Goal: Task Accomplishment & Management: Complete application form

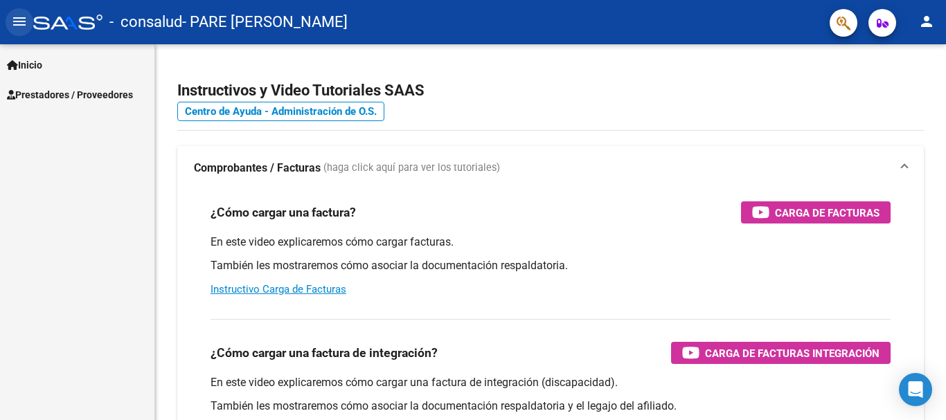
click at [20, 17] on mat-icon "menu" at bounding box center [19, 21] width 17 height 17
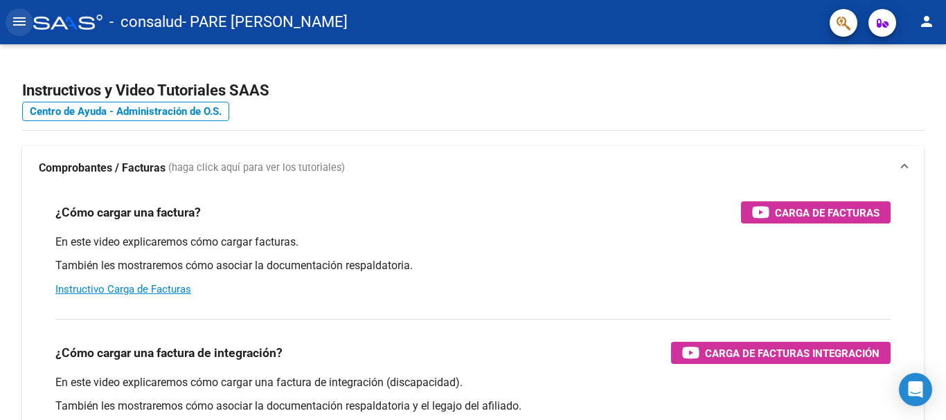
click at [20, 24] on mat-icon "menu" at bounding box center [19, 21] width 17 height 17
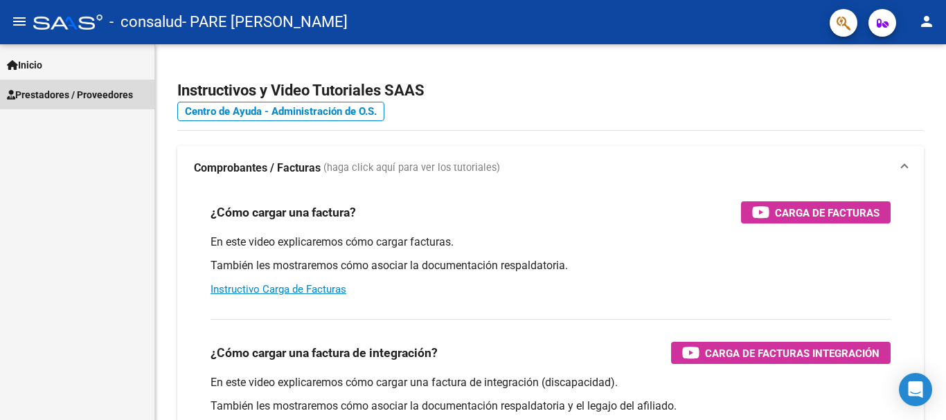
click at [42, 102] on span "Prestadores / Proveedores" at bounding box center [70, 94] width 126 height 15
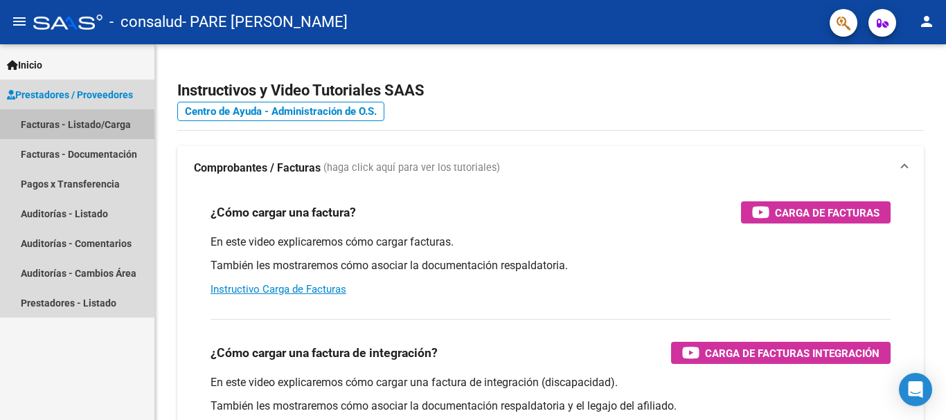
click at [46, 128] on link "Facturas - Listado/Carga" at bounding box center [77, 124] width 154 height 30
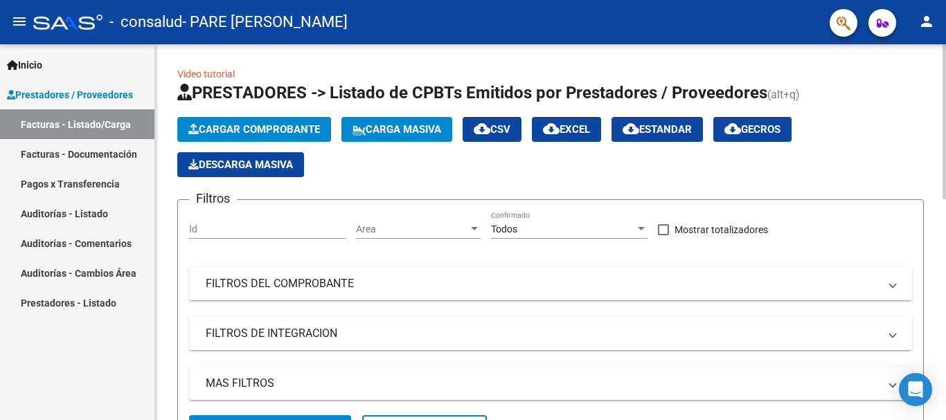
click at [289, 129] on span "Cargar Comprobante" at bounding box center [254, 129] width 132 height 12
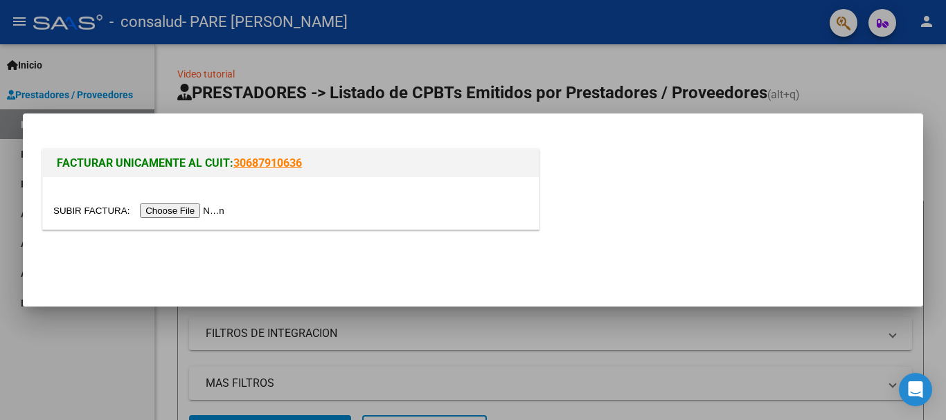
click at [206, 213] on input "file" at bounding box center [140, 211] width 175 height 15
click at [185, 213] on input "file" at bounding box center [140, 211] width 175 height 15
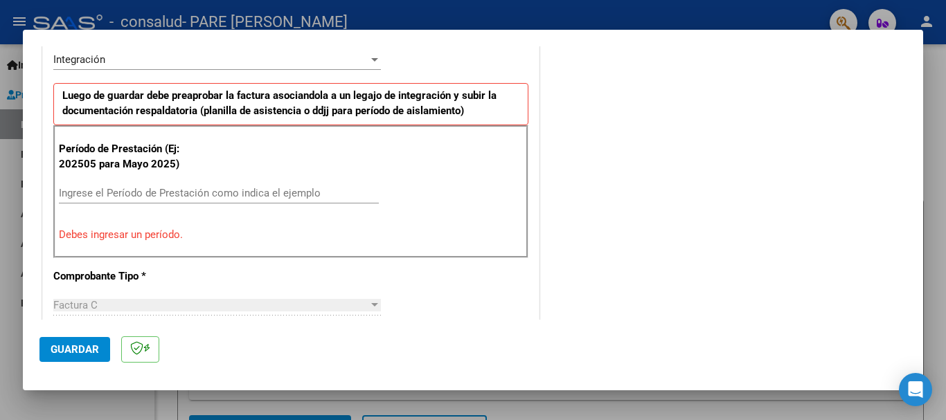
scroll to position [353, 0]
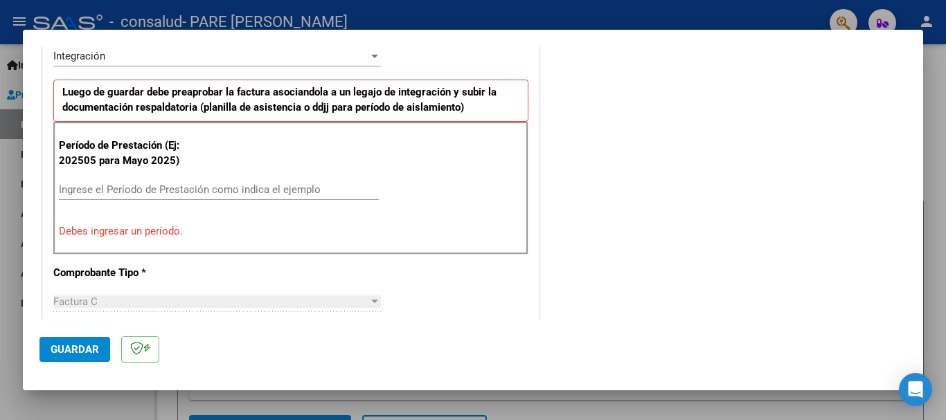
click at [170, 184] on input "Ingrese el Período de Prestación como indica el ejemplo" at bounding box center [219, 190] width 320 height 12
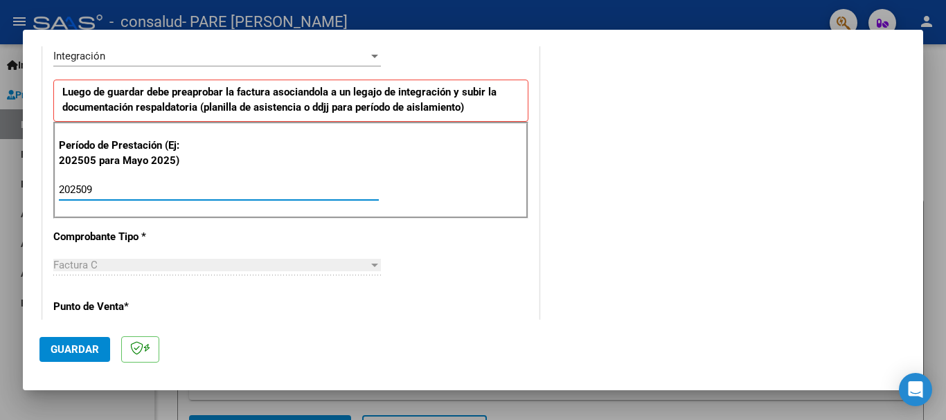
type input "202509"
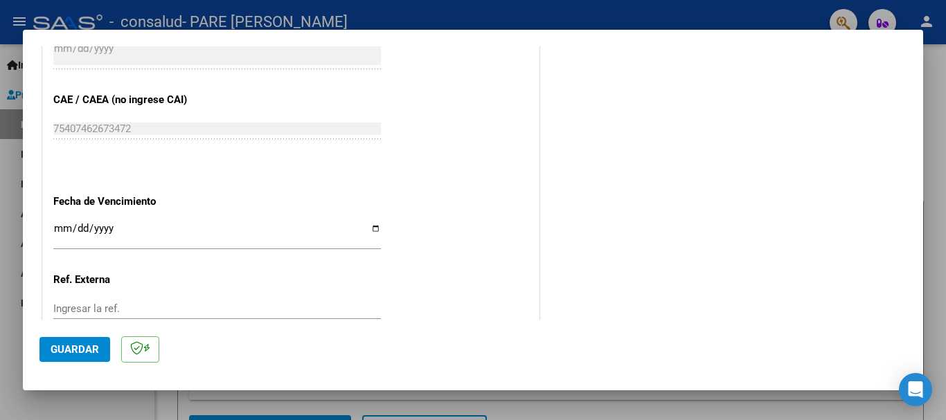
scroll to position [945, 0]
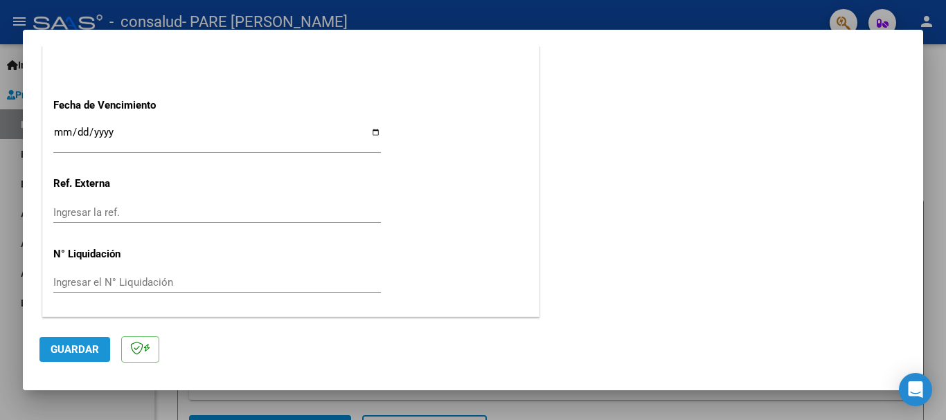
click at [80, 344] on span "Guardar" at bounding box center [75, 350] width 48 height 12
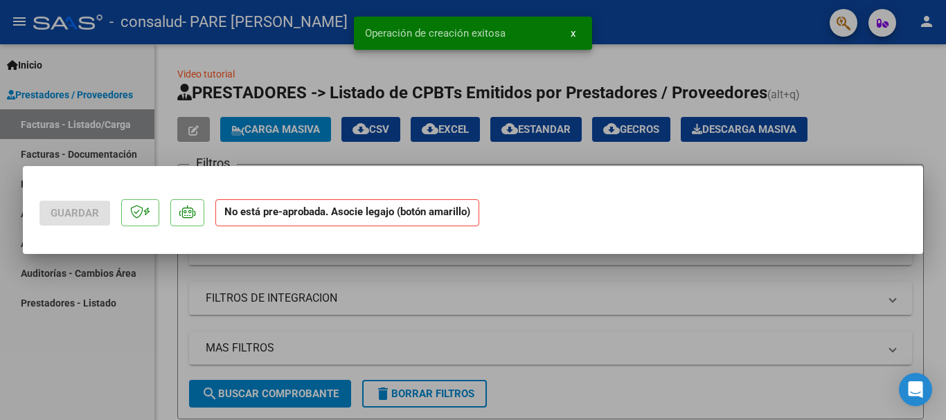
scroll to position [0, 0]
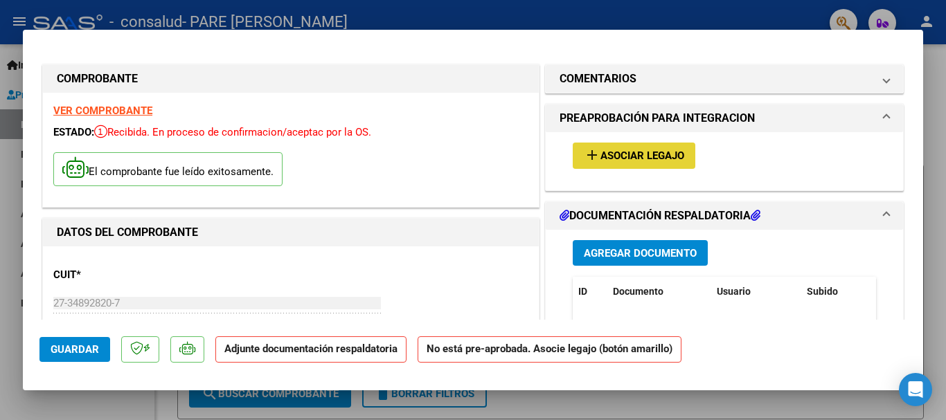
click at [663, 159] on span "Asociar Legajo" at bounding box center [642, 156] width 84 height 12
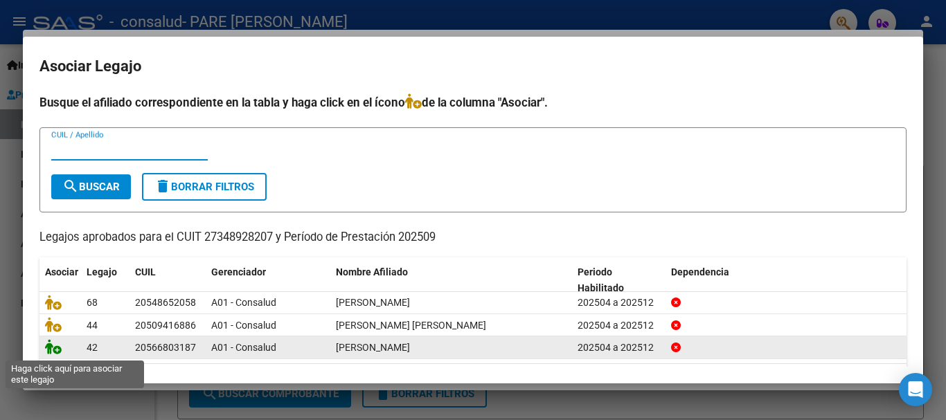
click at [57, 350] on icon at bounding box center [53, 346] width 17 height 15
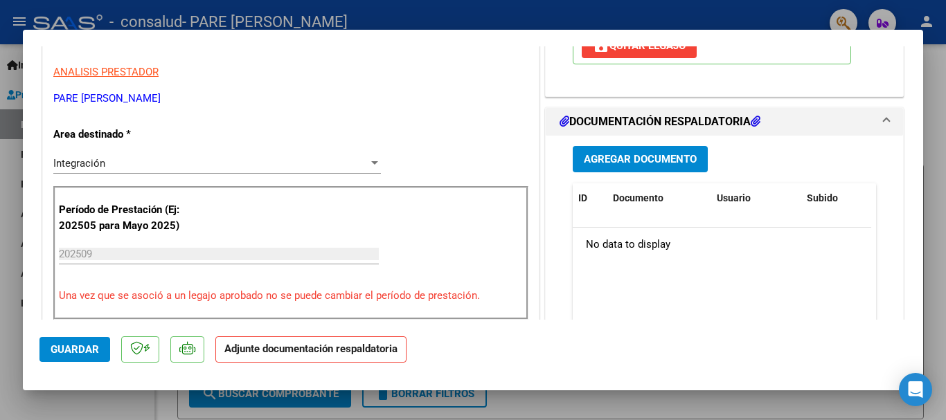
scroll to position [290, 0]
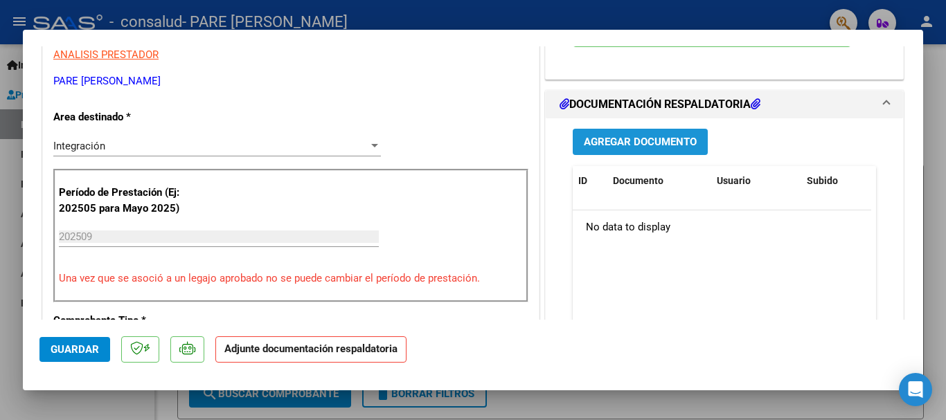
click at [663, 142] on span "Agregar Documento" at bounding box center [640, 142] width 113 height 12
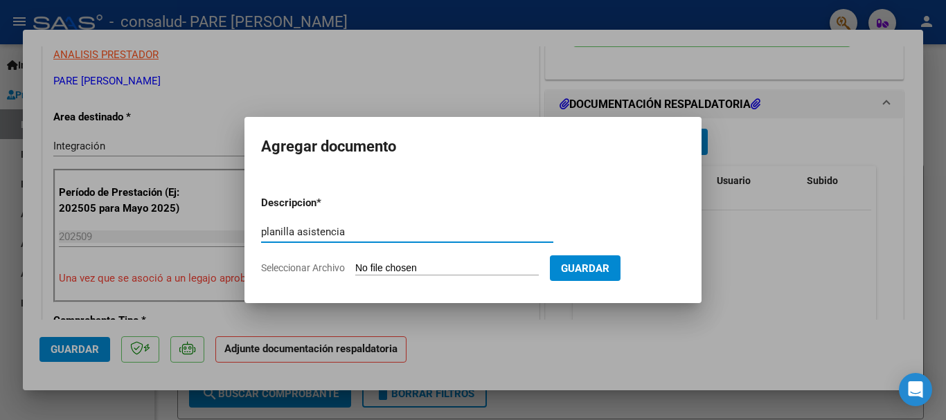
type input "planilla asistencia"
click at [509, 269] on input "Seleccionar Archivo" at bounding box center [447, 268] width 184 height 13
type input "C:\fakepath\[PERSON_NAME] [DATE].pdf"
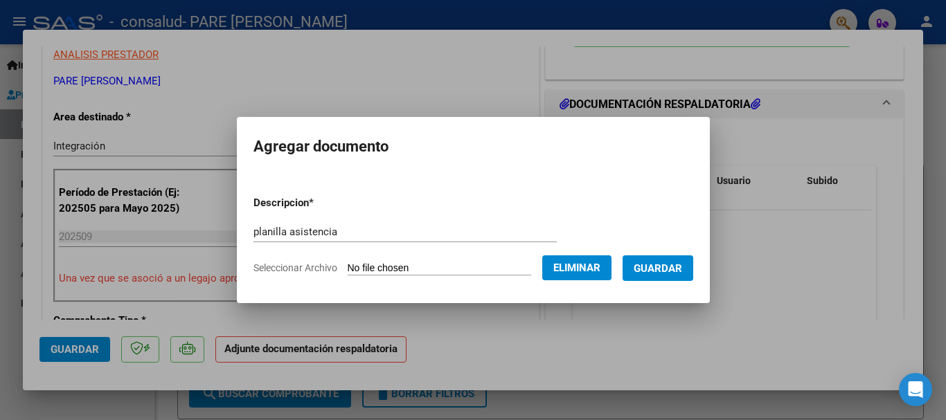
click at [668, 269] on span "Guardar" at bounding box center [658, 268] width 48 height 12
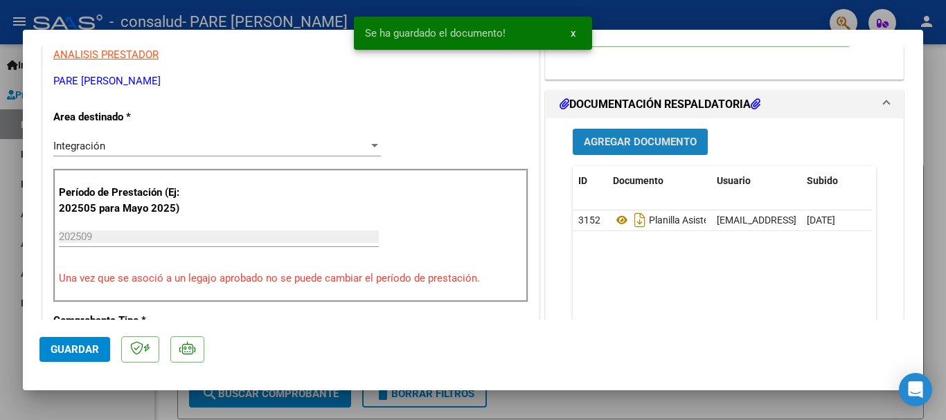
click at [621, 150] on button "Agregar Documento" at bounding box center [640, 142] width 135 height 26
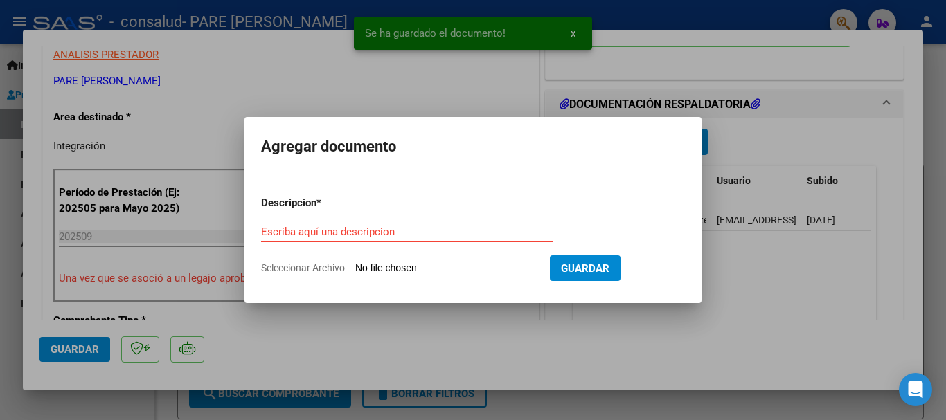
click at [621, 150] on h2 "Agregar documento" at bounding box center [473, 147] width 424 height 26
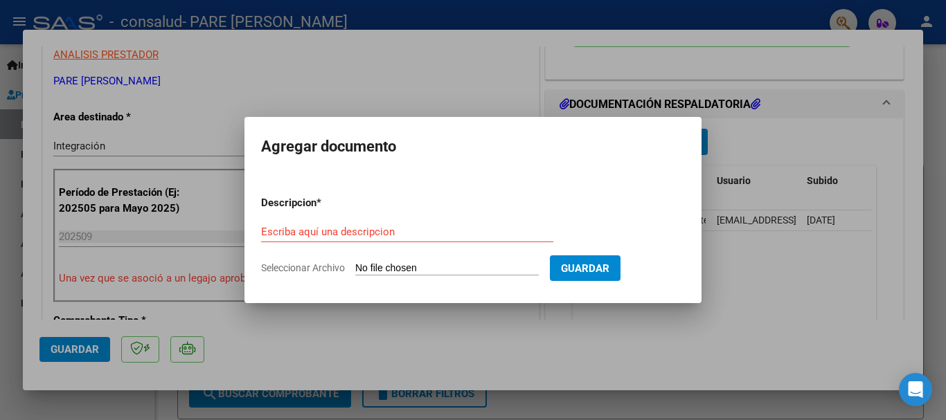
click at [347, 234] on input "Escriba aquí una descripcion" at bounding box center [407, 232] width 292 height 12
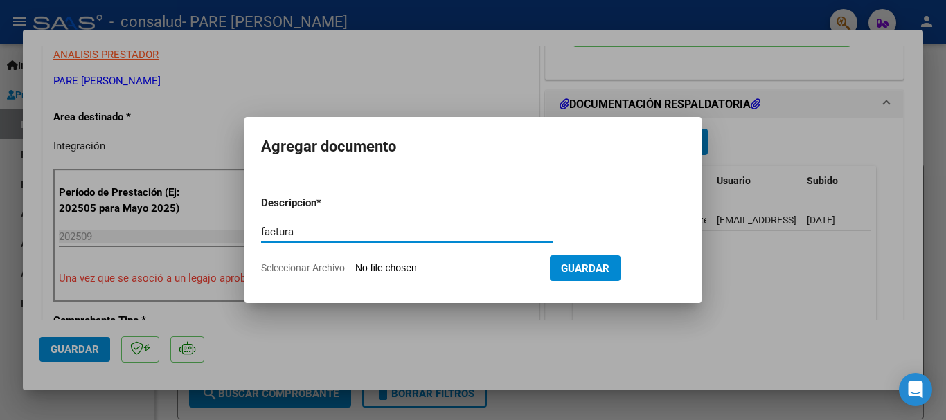
type input "factura"
click at [422, 267] on input "Seleccionar Archivo" at bounding box center [447, 268] width 184 height 13
type input "C:\fakepath\27348928207_011_00001_00001251.pdf"
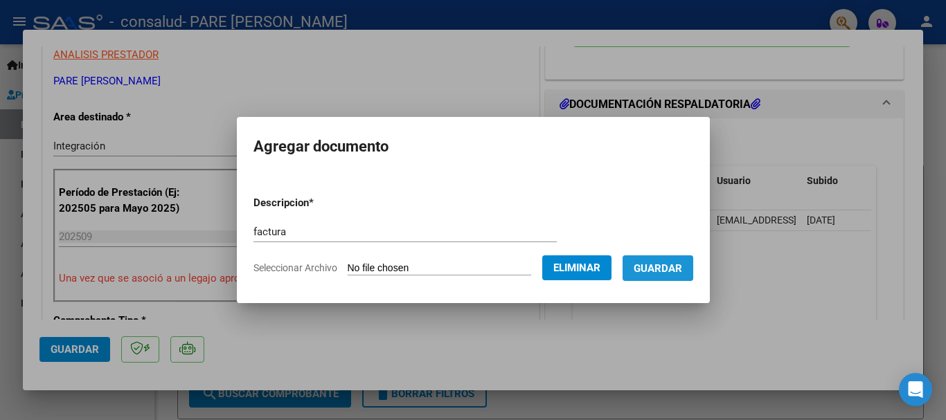
click at [673, 269] on span "Guardar" at bounding box center [658, 268] width 48 height 12
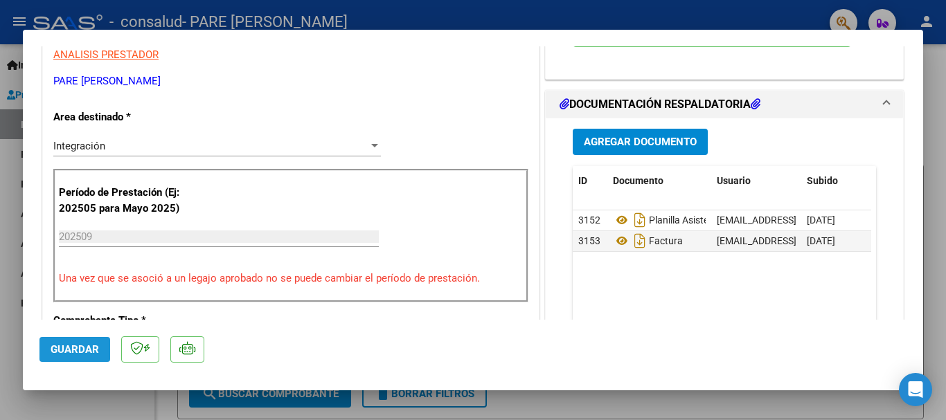
click at [80, 348] on span "Guardar" at bounding box center [75, 350] width 48 height 12
click at [103, 406] on div at bounding box center [473, 210] width 946 height 420
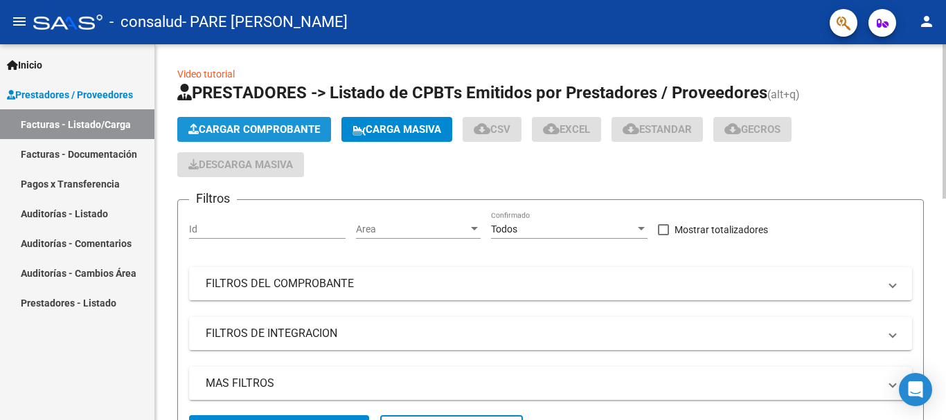
click at [275, 126] on span "Cargar Comprobante" at bounding box center [254, 129] width 132 height 12
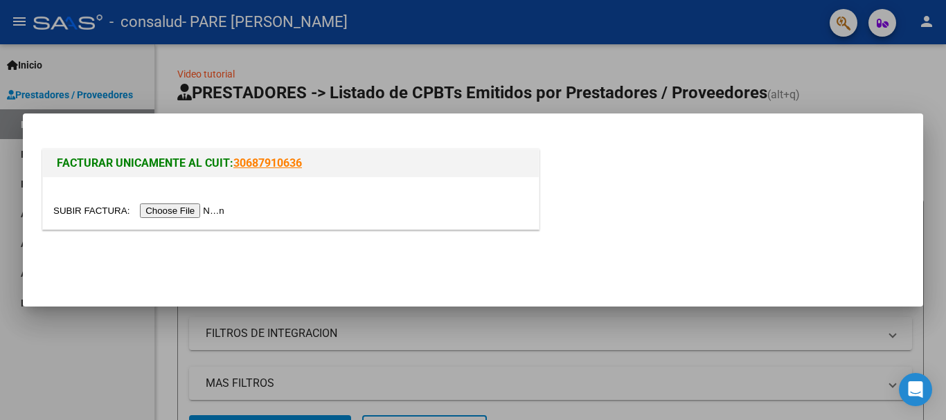
click at [192, 208] on input "file" at bounding box center [140, 211] width 175 height 15
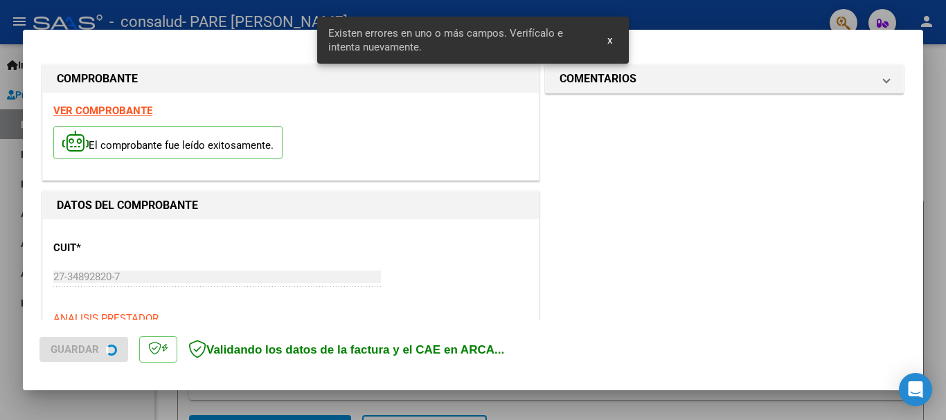
scroll to position [346, 0]
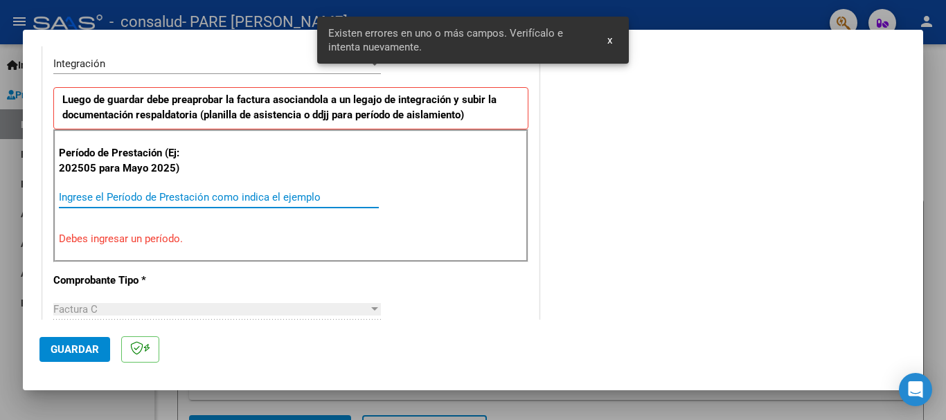
click at [235, 195] on input "Ingrese el Período de Prestación como indica el ejemplo" at bounding box center [219, 197] width 320 height 12
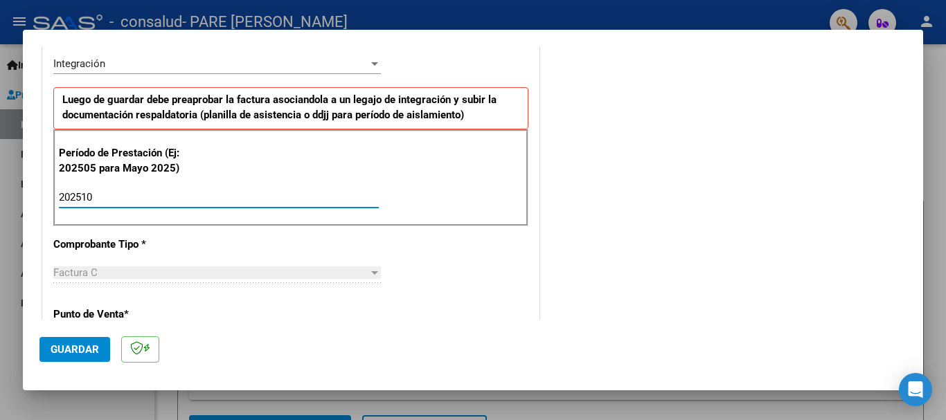
type input "202510"
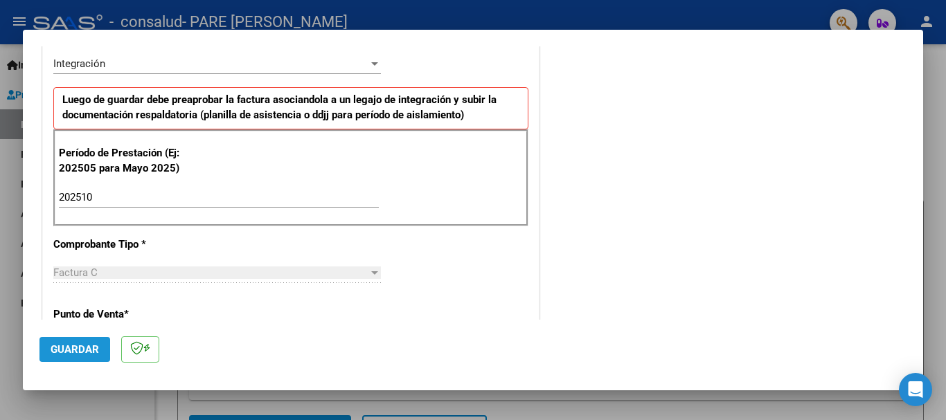
click at [90, 348] on span "Guardar" at bounding box center [75, 350] width 48 height 12
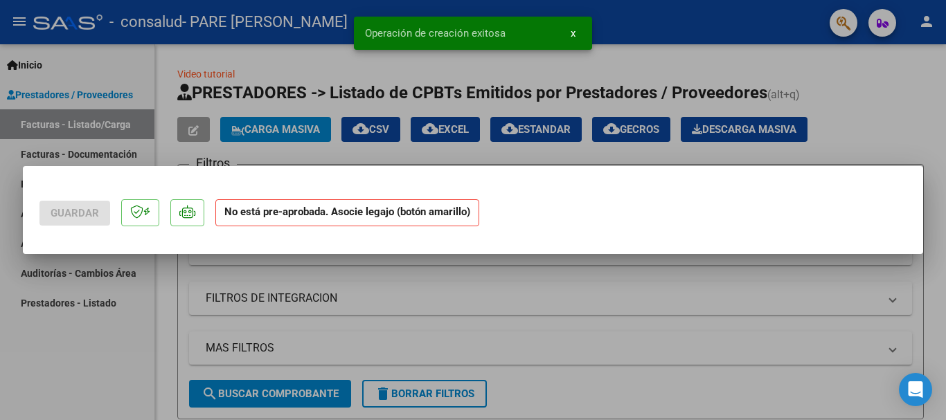
scroll to position [0, 0]
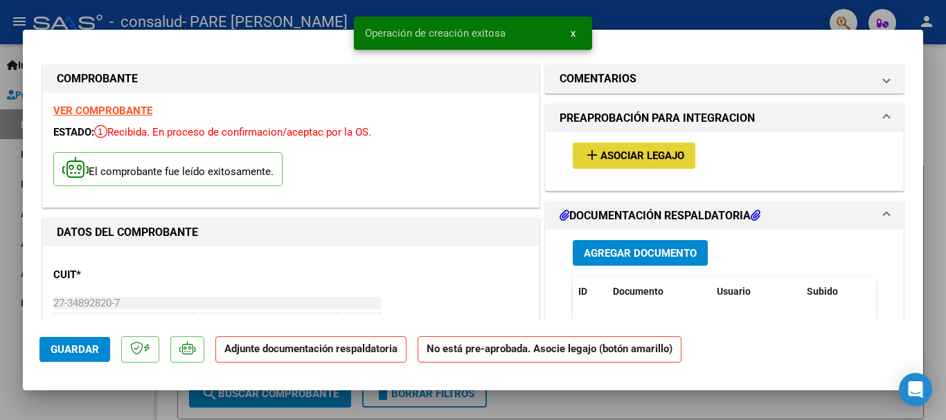
click at [612, 152] on span "Asociar Legajo" at bounding box center [642, 156] width 84 height 12
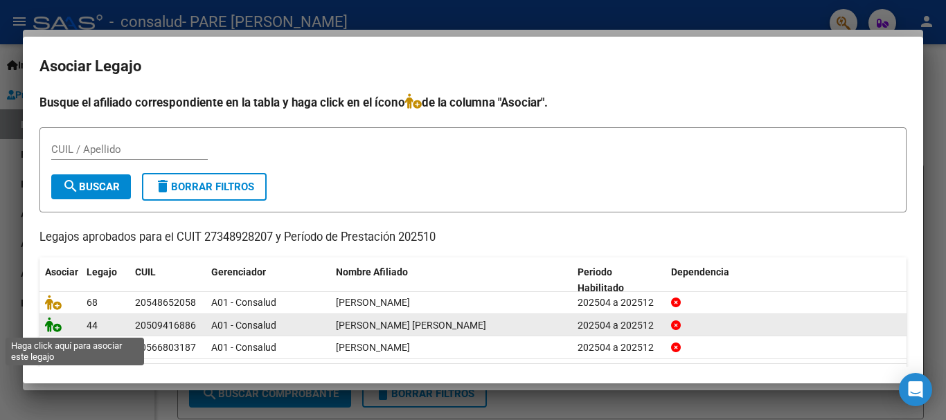
click at [56, 330] on icon at bounding box center [53, 324] width 17 height 15
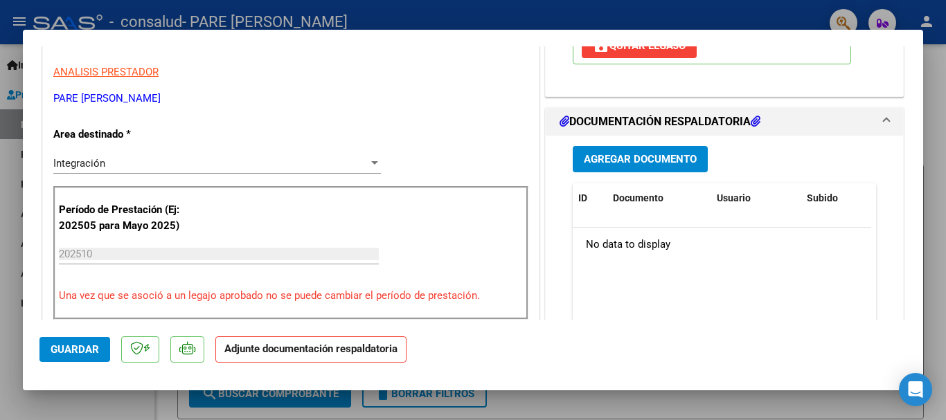
scroll to position [307, 0]
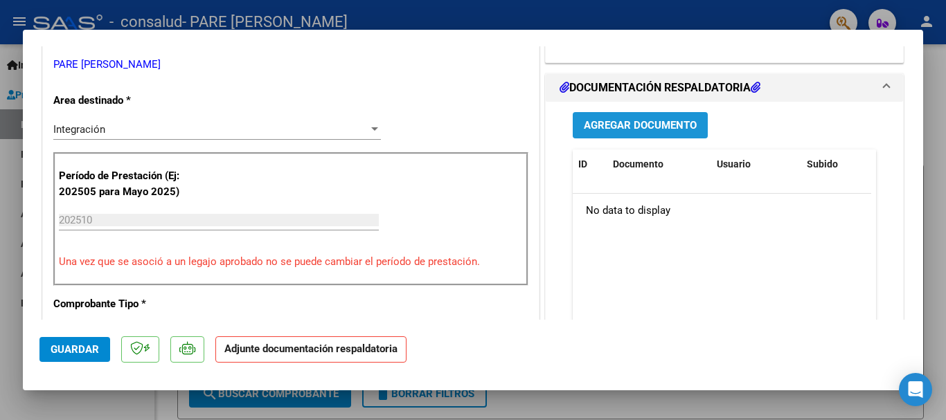
click at [672, 120] on span "Agregar Documento" at bounding box center [640, 126] width 113 height 12
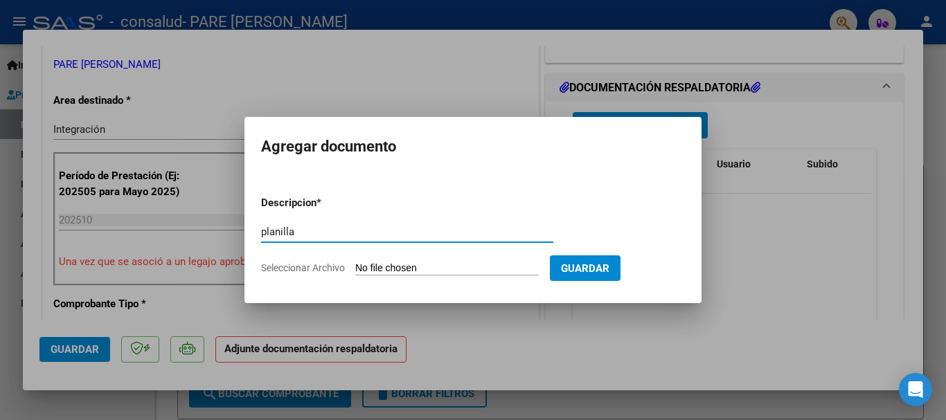
type input "planilla"
click at [398, 262] on input "Seleccionar Archivo" at bounding box center [447, 268] width 184 height 13
type input "C:\fakepath\[PERSON_NAME] [DATE] .pdf"
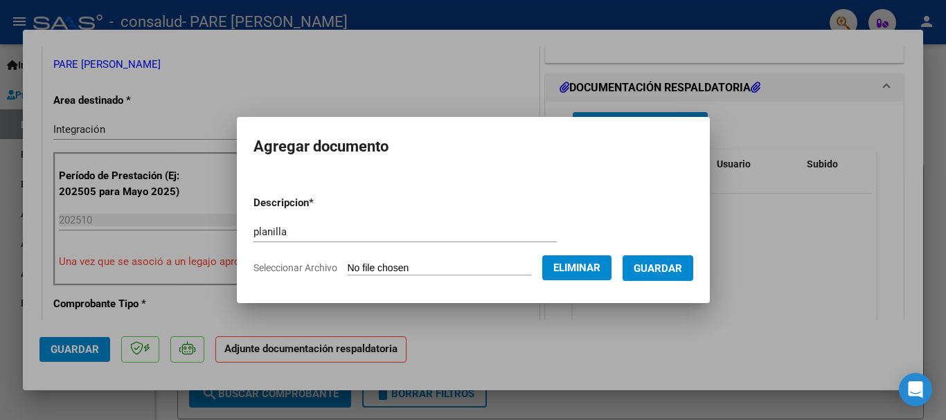
click at [672, 269] on span "Guardar" at bounding box center [658, 268] width 48 height 12
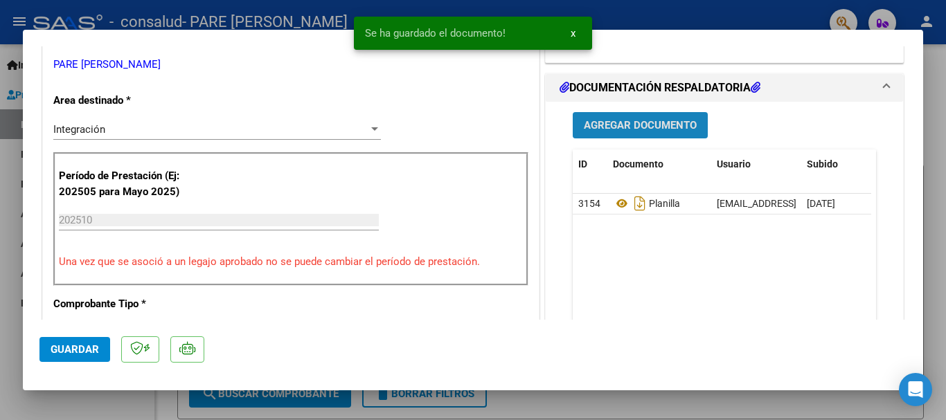
click at [625, 129] on span "Agregar Documento" at bounding box center [640, 126] width 113 height 12
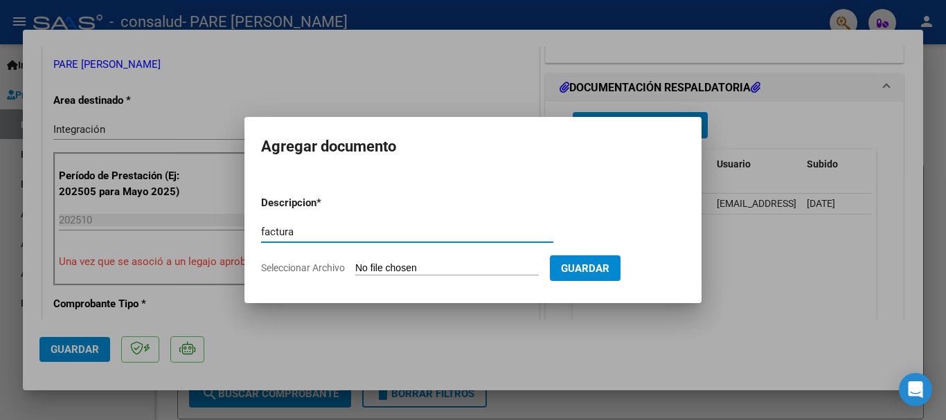
type input "factura"
click at [463, 267] on input "Seleccionar Archivo" at bounding box center [447, 268] width 184 height 13
type input "C:\fakepath\27348928207_011_00001_00001252.pdf"
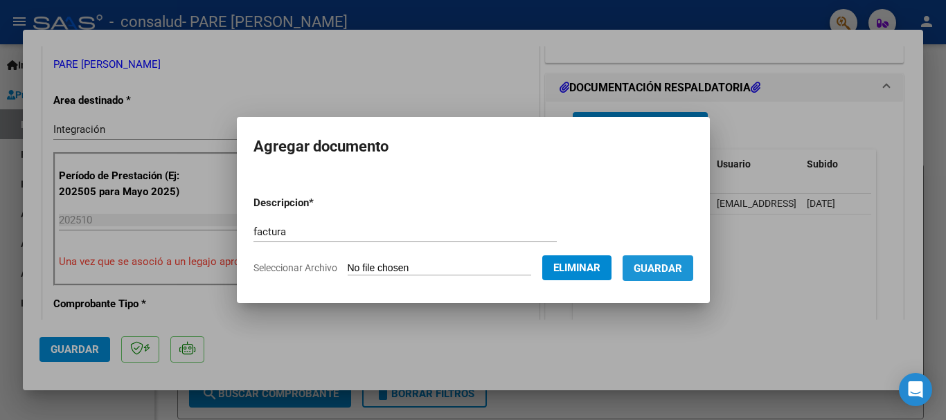
click at [671, 265] on span "Guardar" at bounding box center [658, 268] width 48 height 12
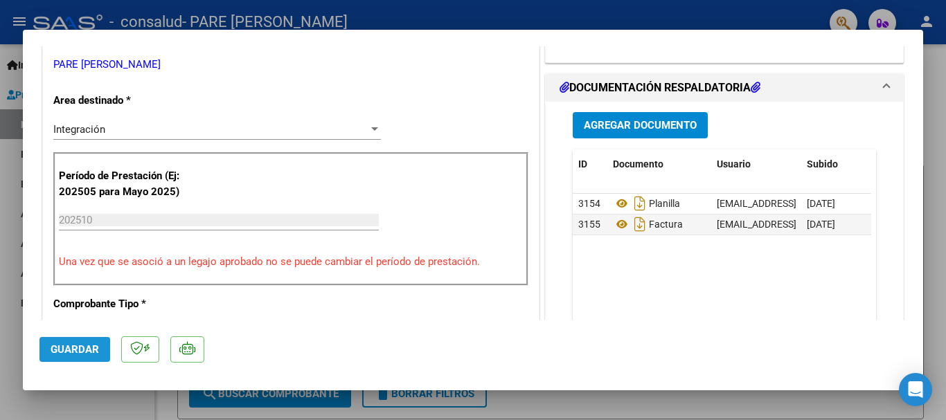
click at [60, 350] on span "Guardar" at bounding box center [75, 350] width 48 height 12
click at [55, 410] on div at bounding box center [473, 210] width 946 height 420
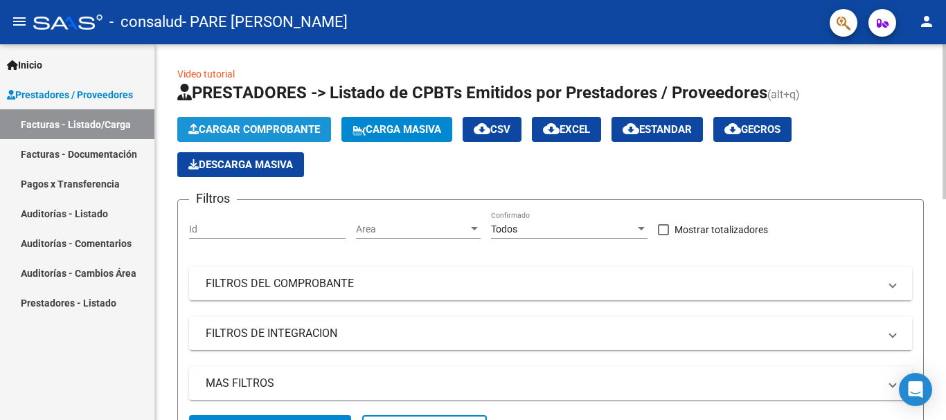
click at [274, 130] on span "Cargar Comprobante" at bounding box center [254, 129] width 132 height 12
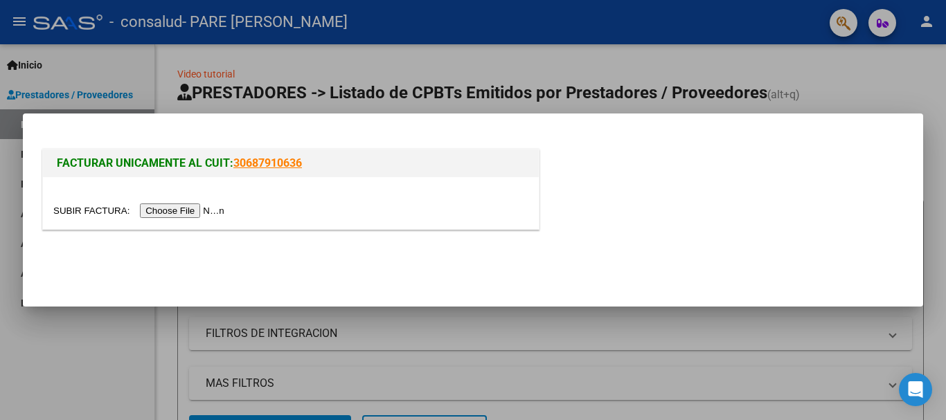
click at [213, 212] on input "file" at bounding box center [140, 211] width 175 height 15
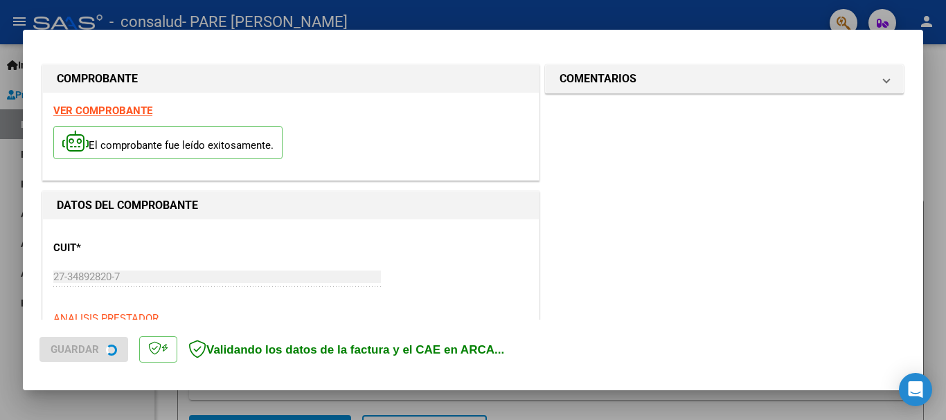
scroll to position [346, 0]
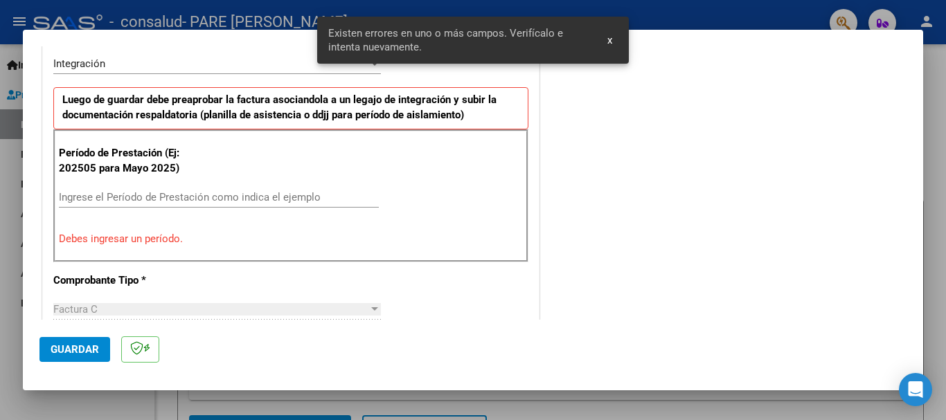
click at [122, 197] on input "Ingrese el Período de Prestación como indica el ejemplo" at bounding box center [219, 197] width 320 height 12
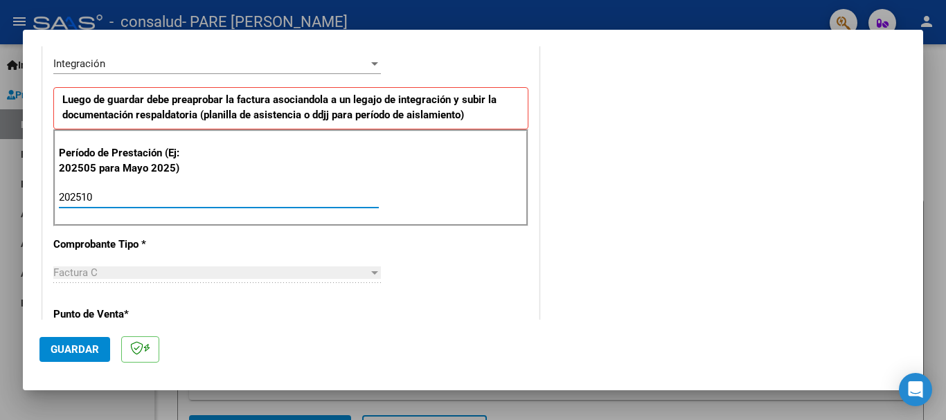
type input "202510"
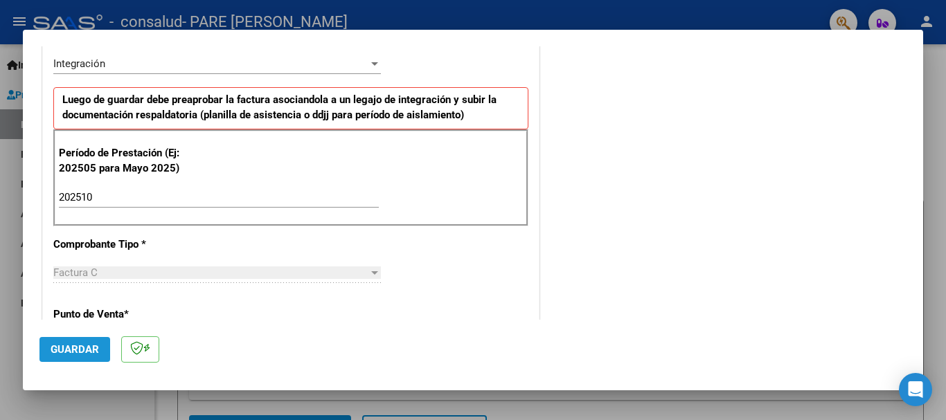
click at [80, 351] on span "Guardar" at bounding box center [75, 350] width 48 height 12
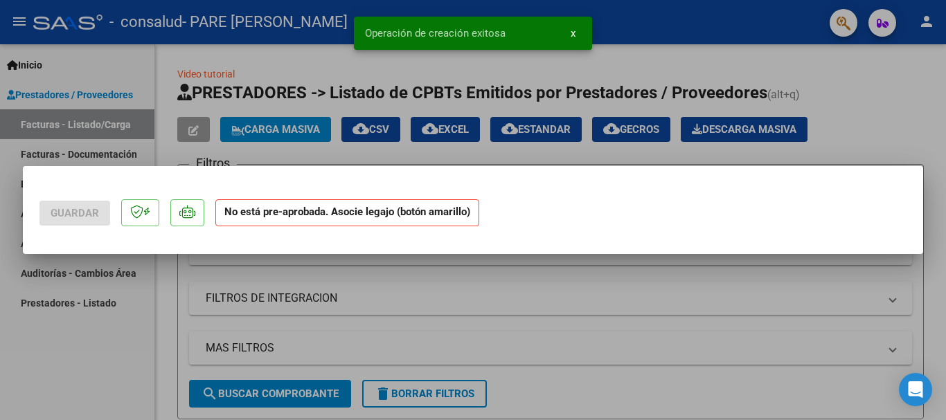
scroll to position [0, 0]
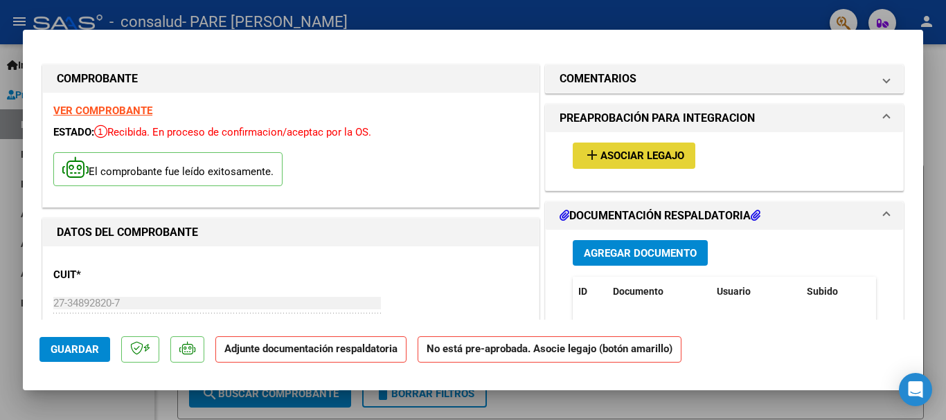
click at [623, 157] on span "Asociar Legajo" at bounding box center [642, 156] width 84 height 12
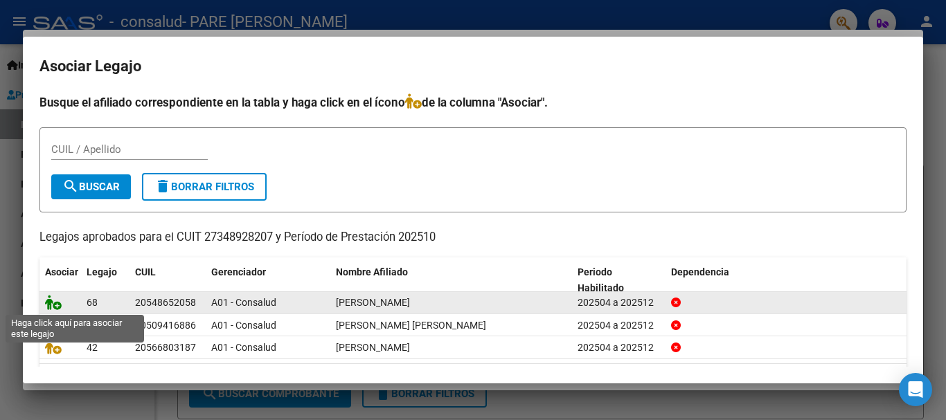
click at [57, 308] on icon at bounding box center [53, 302] width 17 height 15
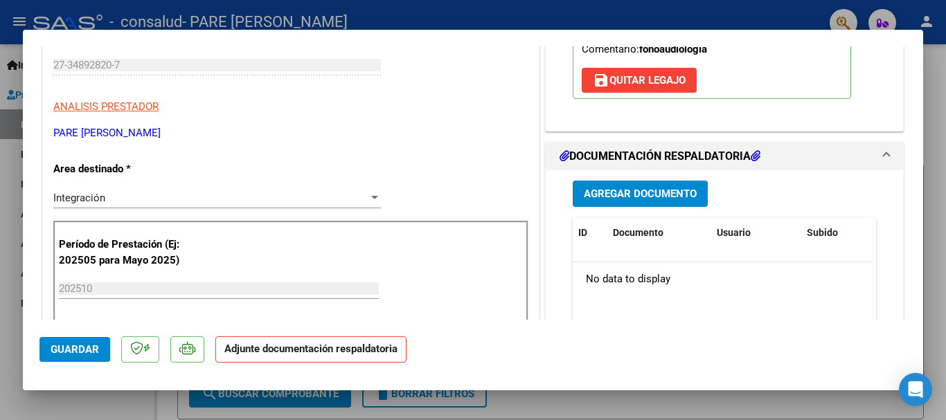
scroll to position [273, 0]
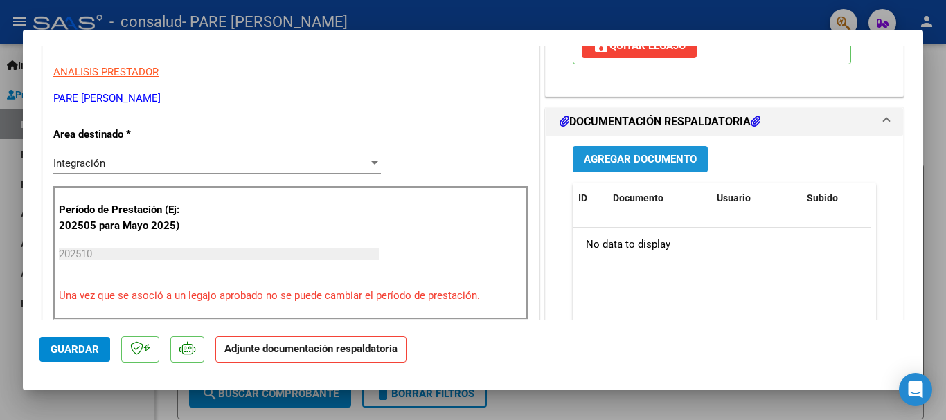
click at [646, 160] on span "Agregar Documento" at bounding box center [640, 160] width 113 height 12
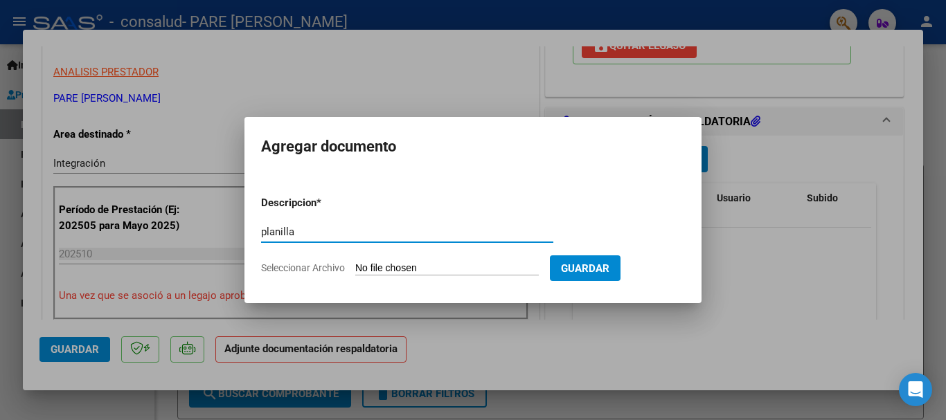
type input "planilla"
click at [418, 267] on input "Seleccionar Archivo" at bounding box center [447, 268] width 184 height 13
type input "C:\fakepath\[PERSON_NAME] [DATE] .pdf"
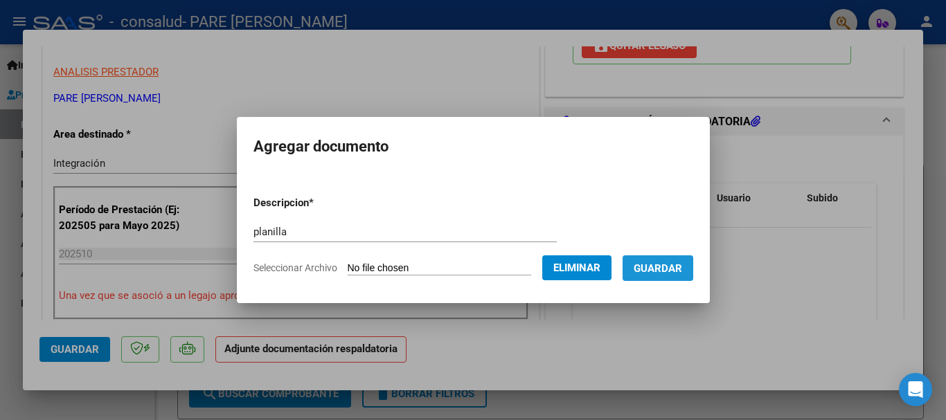
click at [660, 262] on span "Guardar" at bounding box center [658, 268] width 48 height 12
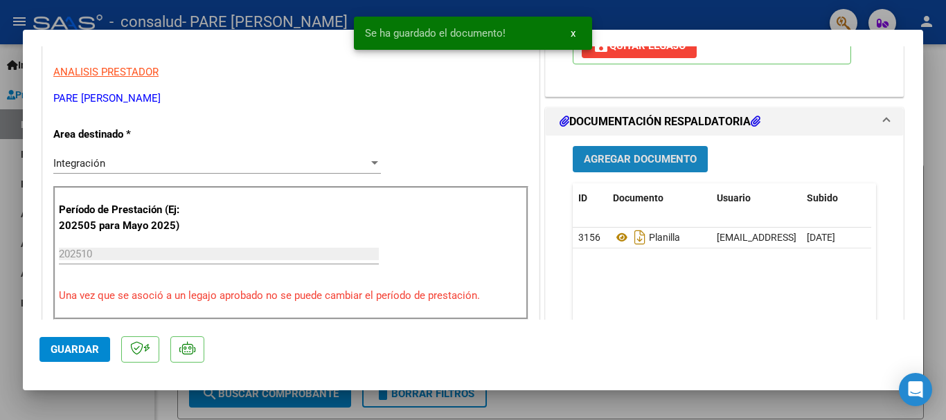
click at [627, 164] on span "Agregar Documento" at bounding box center [640, 160] width 113 height 12
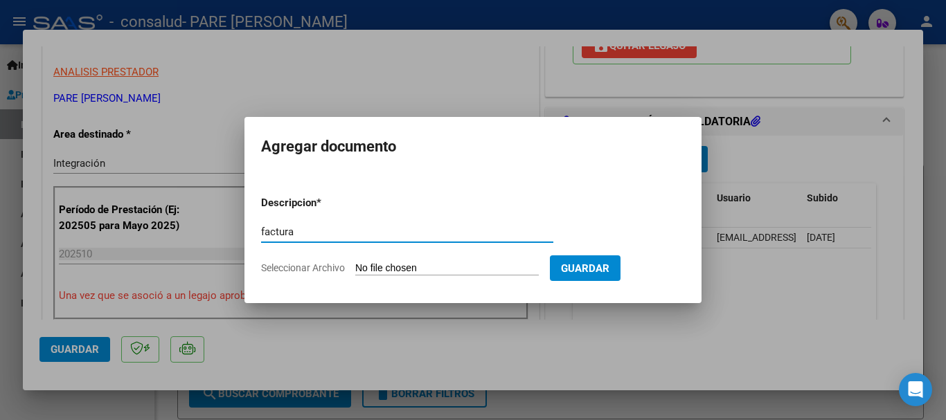
type input "factura"
click at [441, 261] on form "Descripcion * factura Escriba aquí una descripcion Seleccionar Archivo Guardar" at bounding box center [473, 235] width 424 height 101
click at [441, 269] on input "Seleccionar Archivo" at bounding box center [447, 268] width 184 height 13
type input "C:\fakepath\27348928207_011_00001_00001253.pdf"
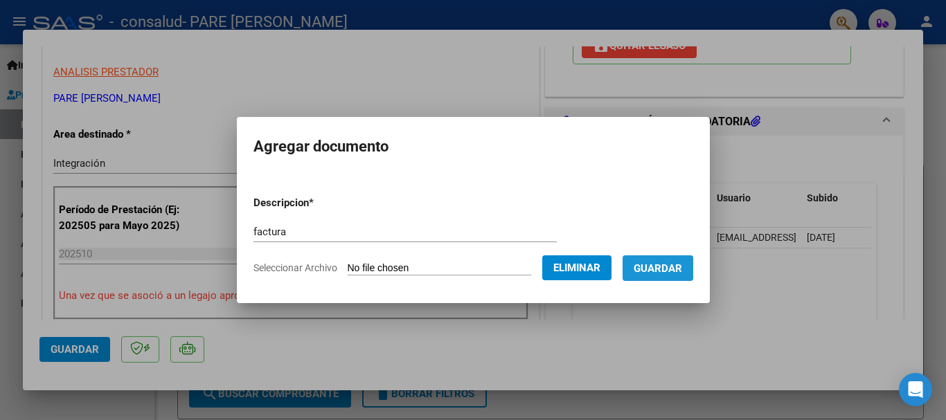
click at [669, 273] on span "Guardar" at bounding box center [658, 268] width 48 height 12
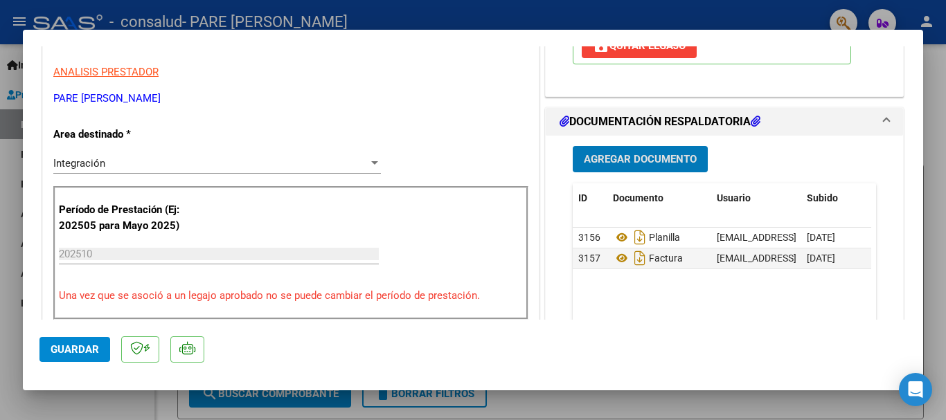
click at [78, 350] on span "Guardar" at bounding box center [75, 350] width 48 height 12
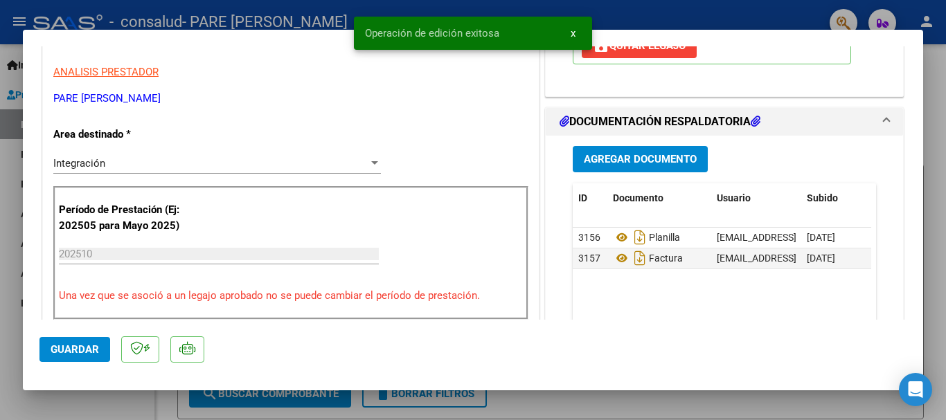
click at [141, 408] on div at bounding box center [473, 210] width 946 height 420
type input "$ 0,00"
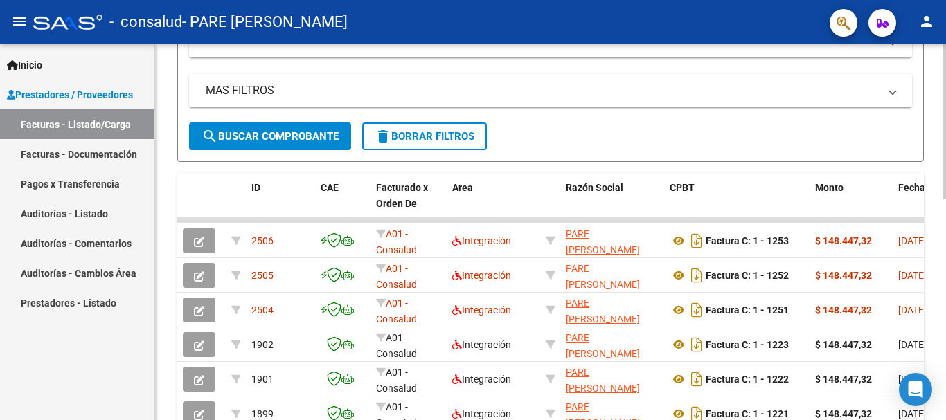
scroll to position [294, 0]
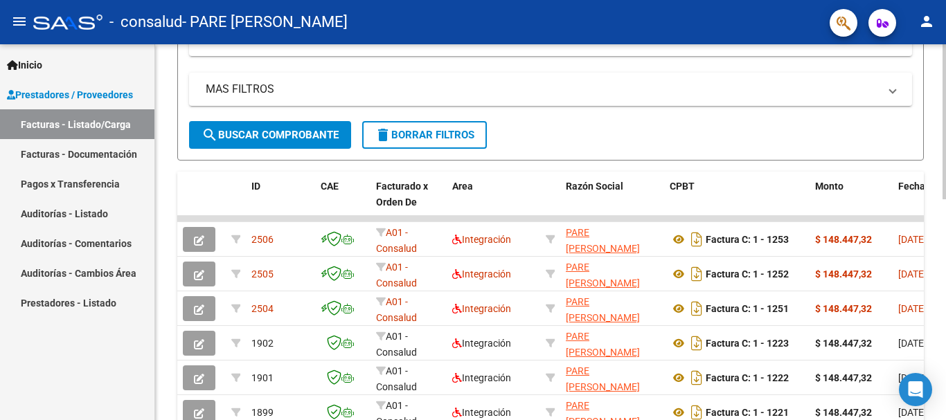
click at [945, 240] on div at bounding box center [944, 245] width 3 height 155
